Goal: Transaction & Acquisition: Obtain resource

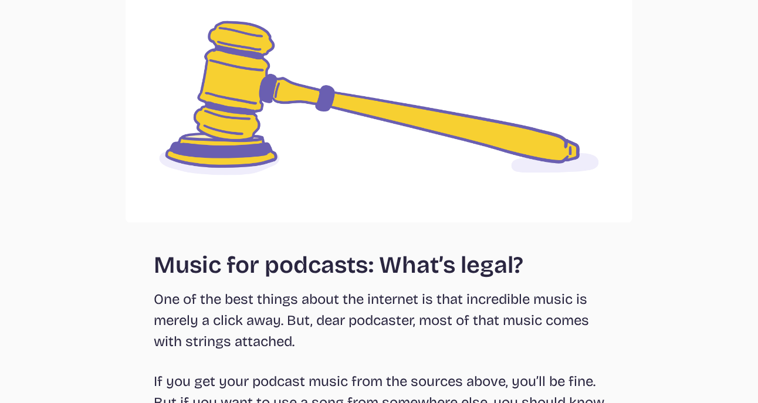
scroll to position [1584, 0]
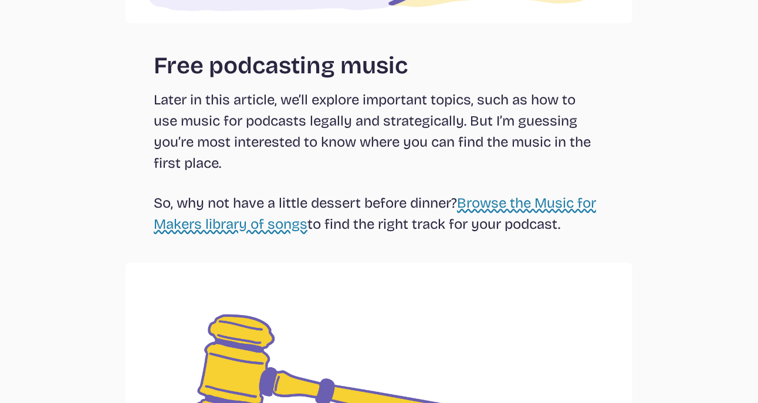
click at [500, 199] on link "Browse the Music for Makers library of songs" at bounding box center [375, 214] width 442 height 38
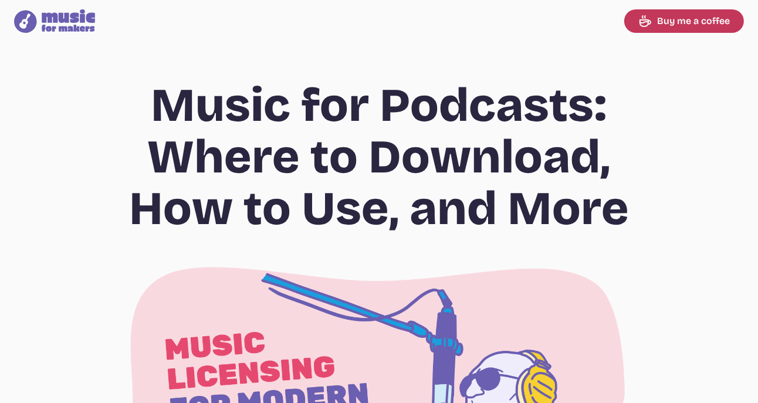
select select "most popular"
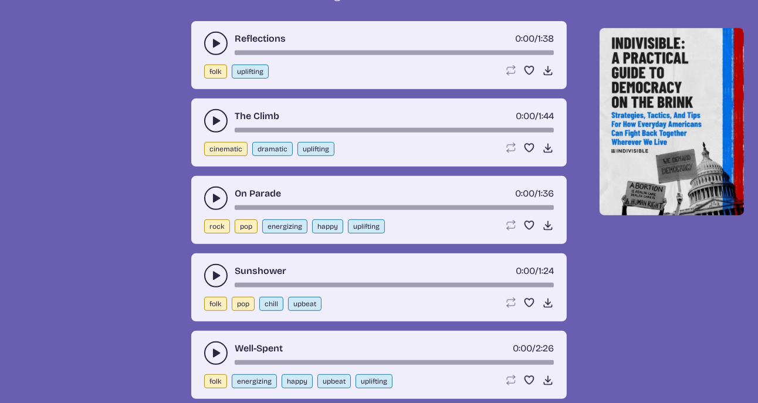
scroll to position [586, 0]
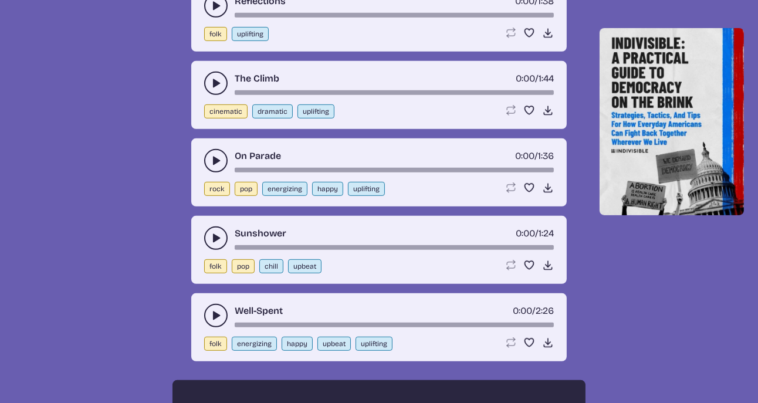
click at [211, 234] on icon "play-pause toggle" at bounding box center [216, 238] width 12 height 12
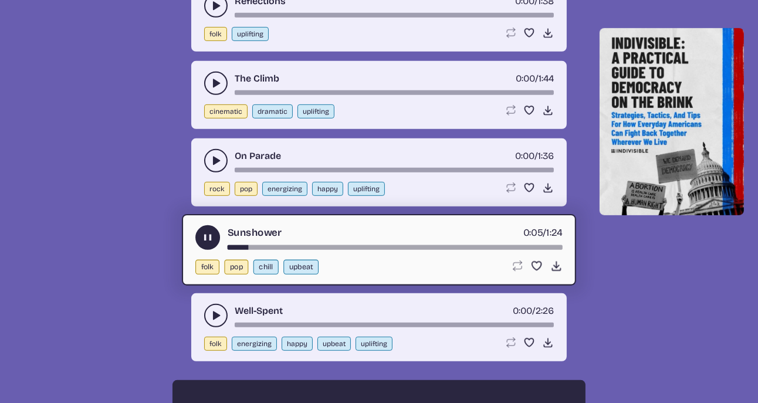
click at [204, 234] on use "play-pause toggle" at bounding box center [208, 238] width 12 height 12
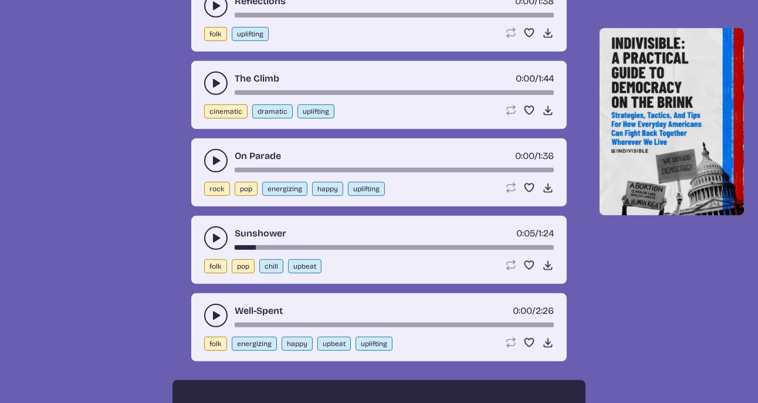
click at [211, 79] on icon "play-pause toggle" at bounding box center [216, 83] width 12 height 12
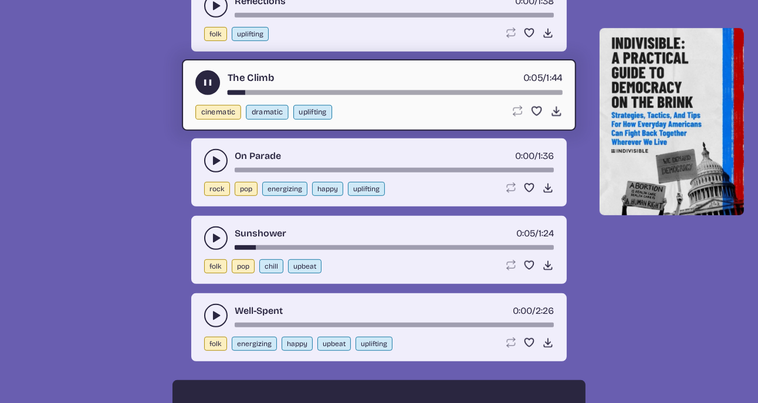
click at [207, 79] on icon "play-pause toggle" at bounding box center [208, 83] width 12 height 12
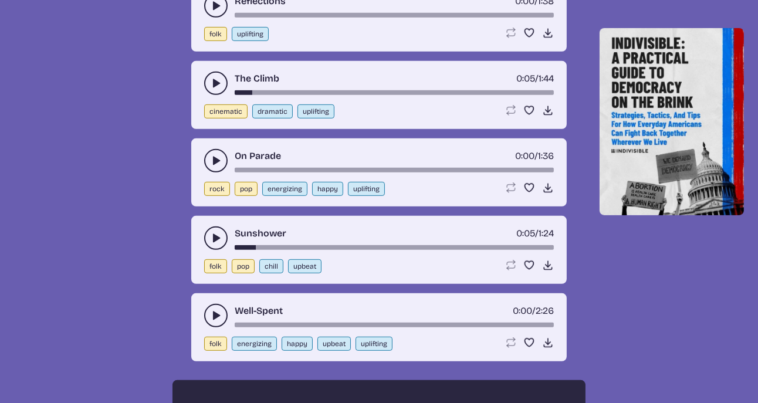
click at [214, 155] on icon "play-pause toggle" at bounding box center [216, 161] width 12 height 12
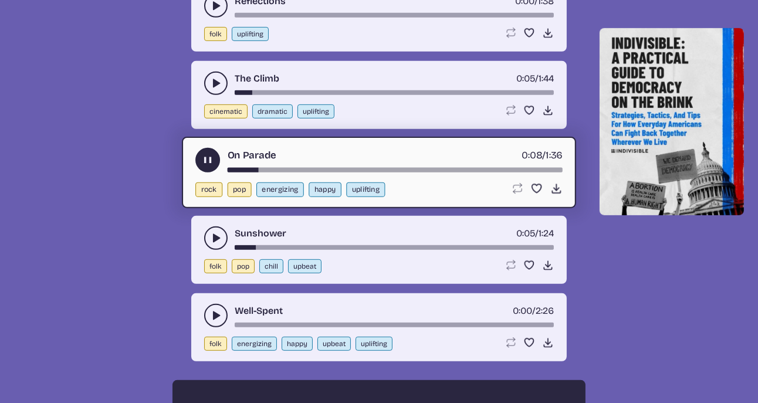
click at [204, 155] on use "play-pause toggle" at bounding box center [208, 160] width 12 height 12
